Goal: Navigation & Orientation: Go to known website

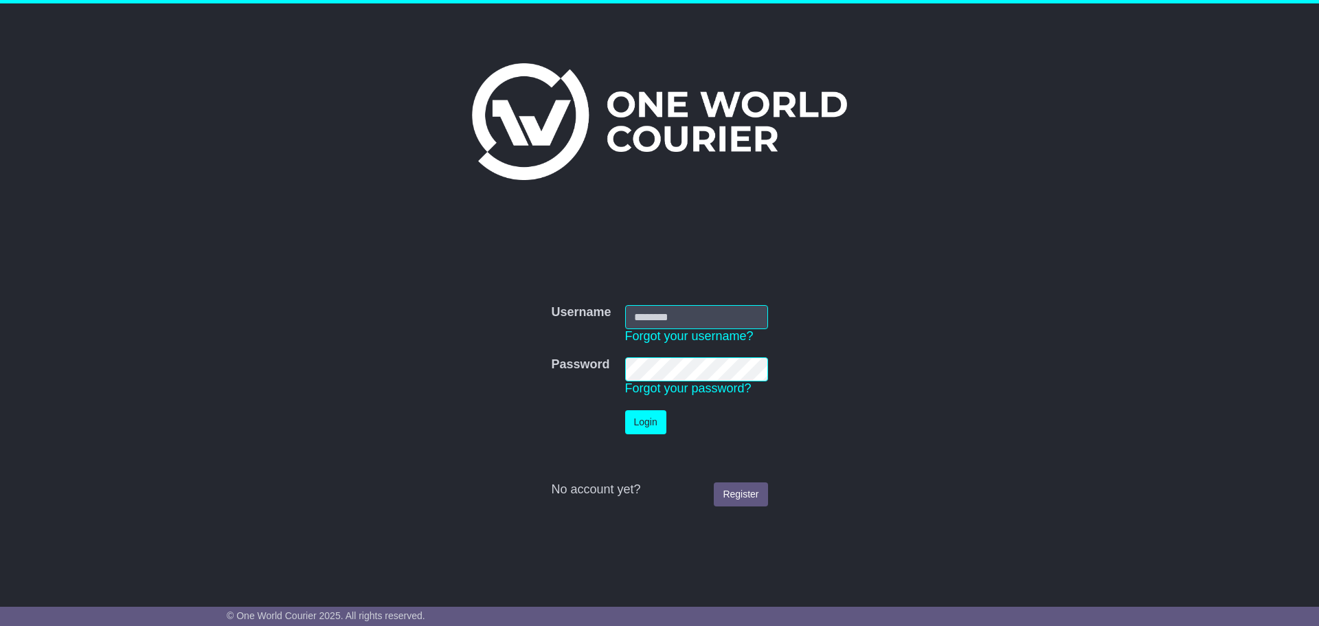
type input "**********"
click at [653, 425] on button "Login" at bounding box center [645, 422] width 41 height 24
type input "**********"
click at [633, 424] on button "Login" at bounding box center [645, 422] width 41 height 24
